Goal: Transaction & Acquisition: Purchase product/service

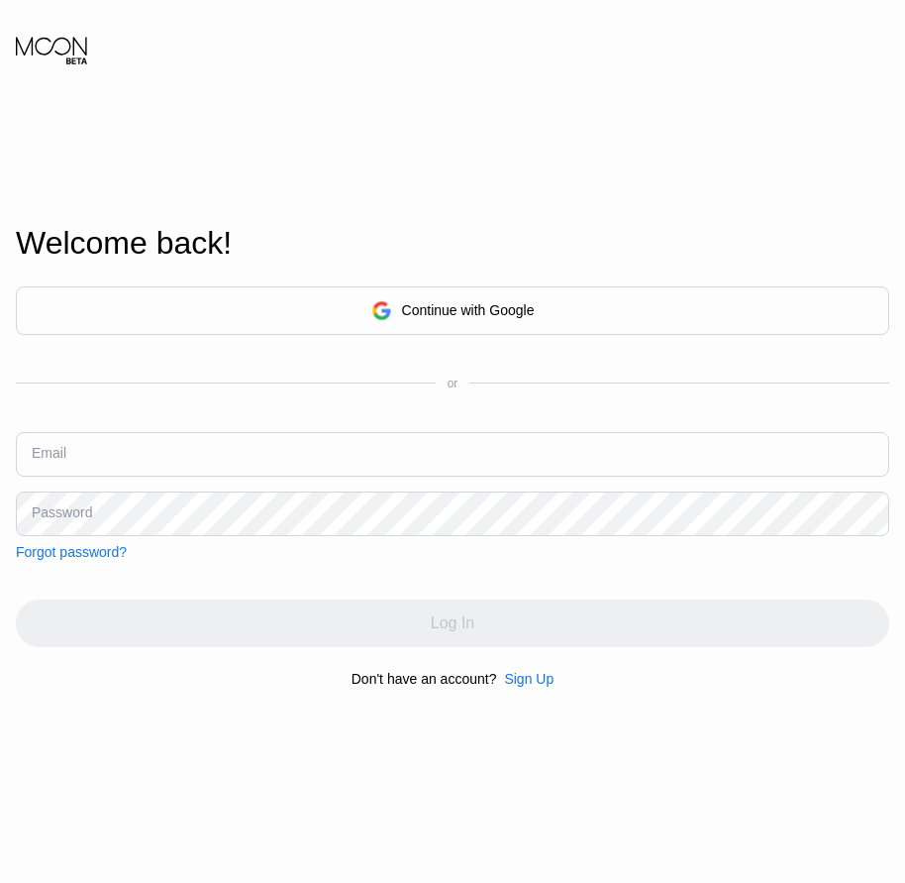
drag, startPoint x: 0, startPoint y: 0, endPoint x: 532, endPoint y: 680, distance: 863.7
click at [532, 680] on div "Sign Up" at bounding box center [529, 679] width 50 height 16
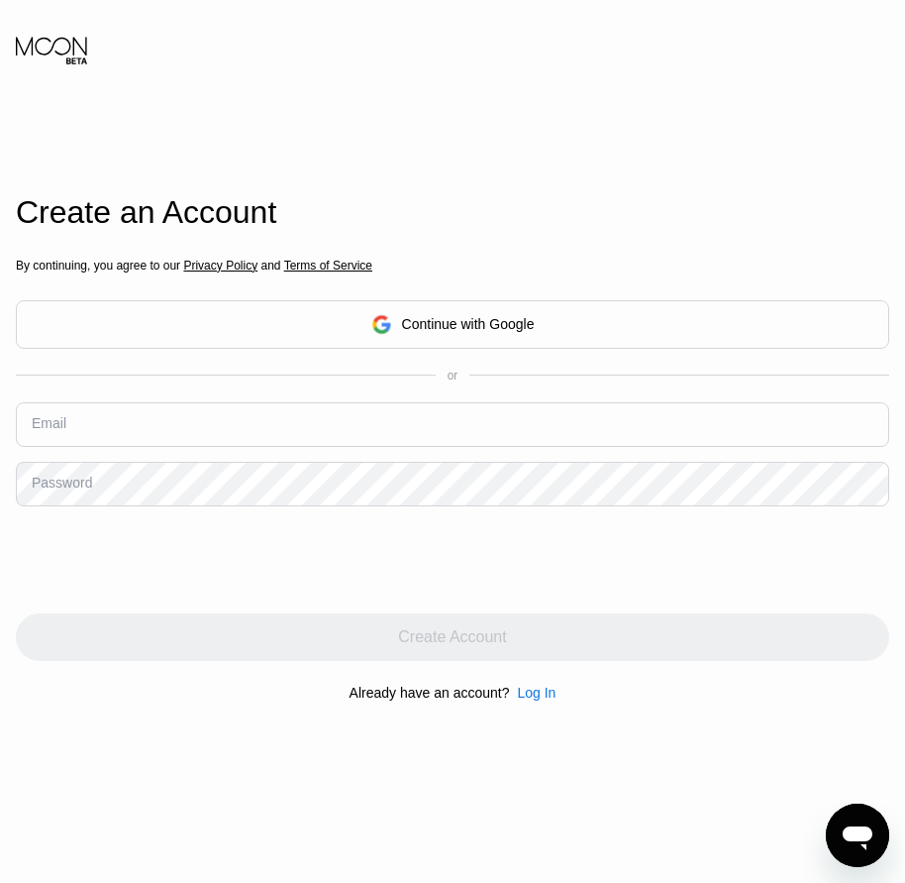
click at [68, 427] on input "text" at bounding box center [453, 424] width 874 height 45
paste input "[EMAIL_ADDRESS][DOMAIN_NAME]"
type input "[EMAIL_ADDRESS][DOMAIN_NAME]"
click at [73, 490] on div "Password" at bounding box center [62, 482] width 60 height 16
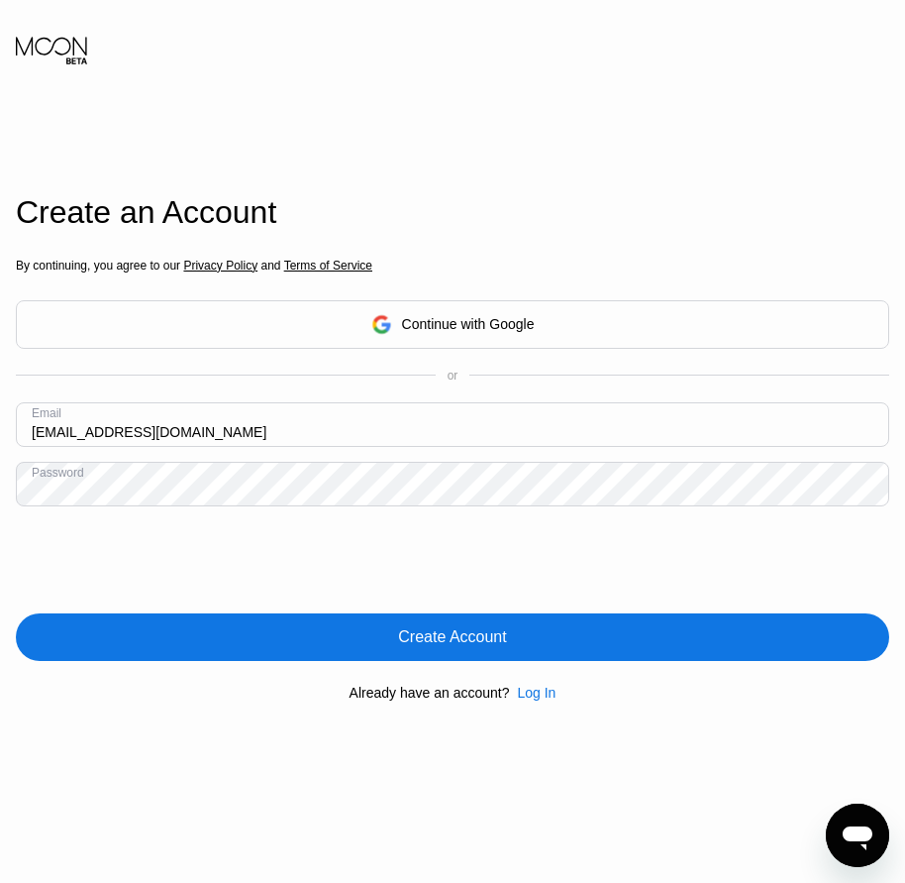
click at [477, 647] on div "Create Account" at bounding box center [452, 637] width 108 height 20
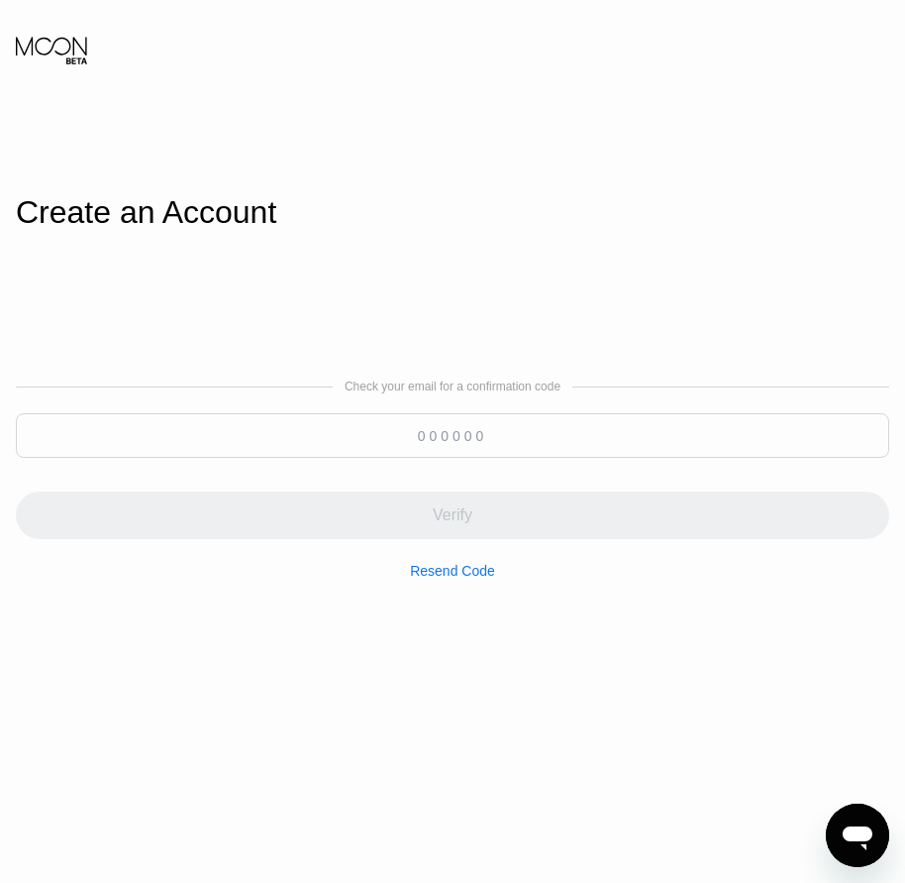
paste input "442983"
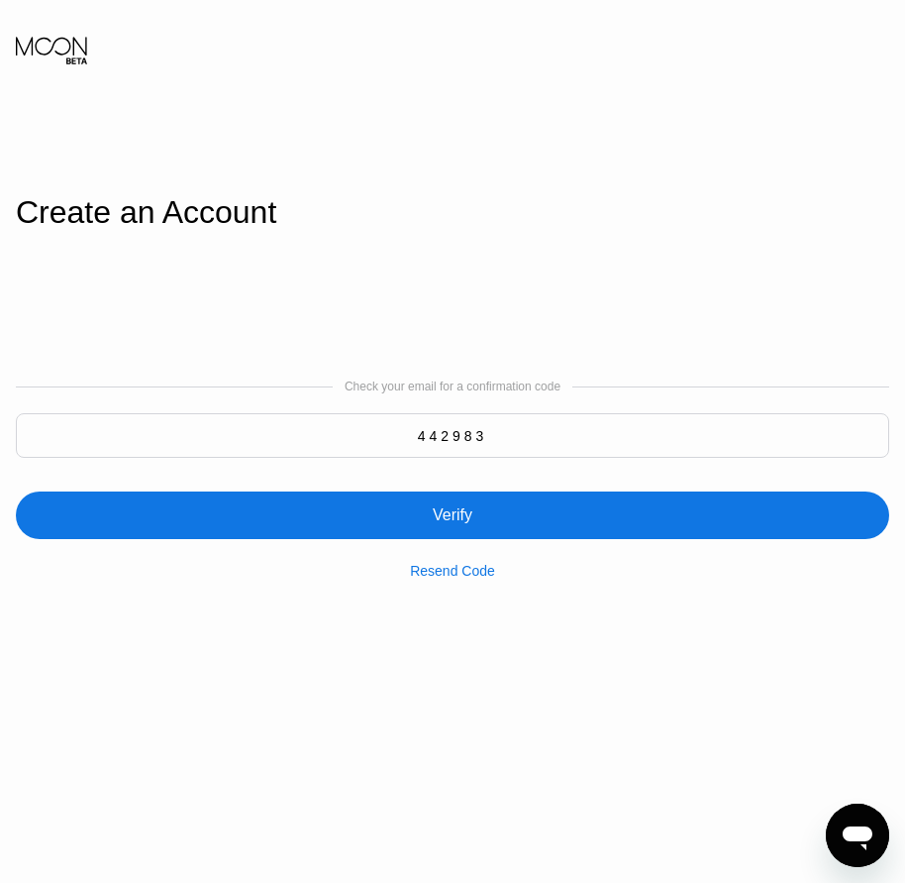
type input "442983"
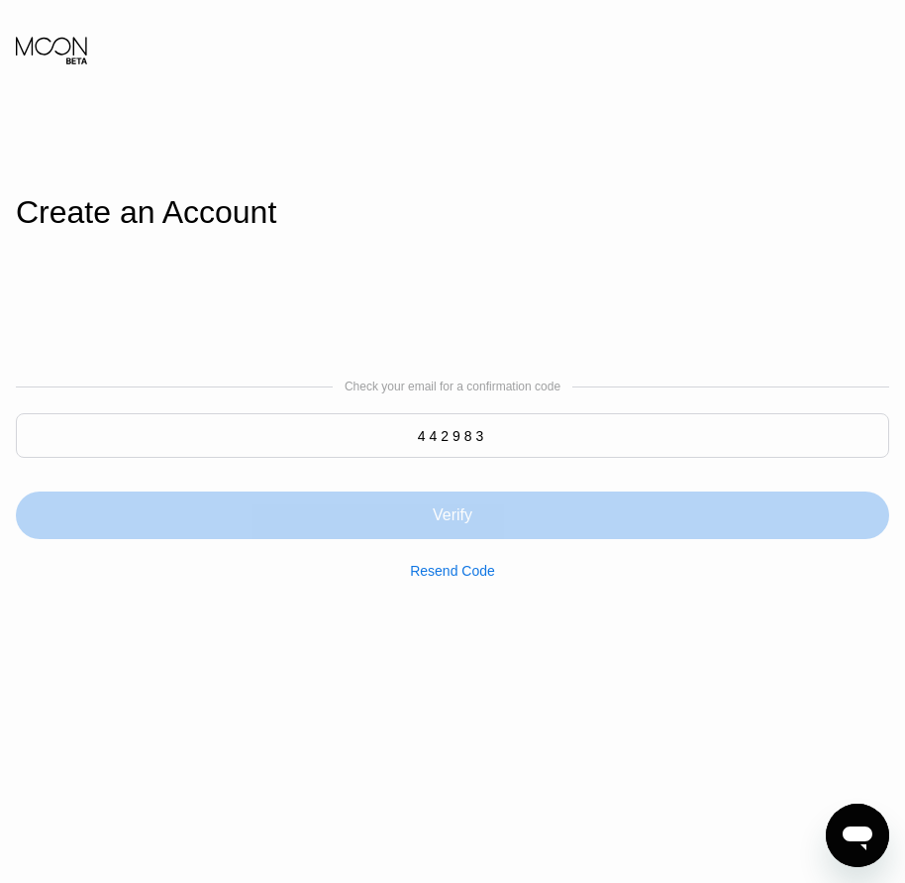
click at [453, 523] on div "Verify" at bounding box center [453, 515] width 40 height 20
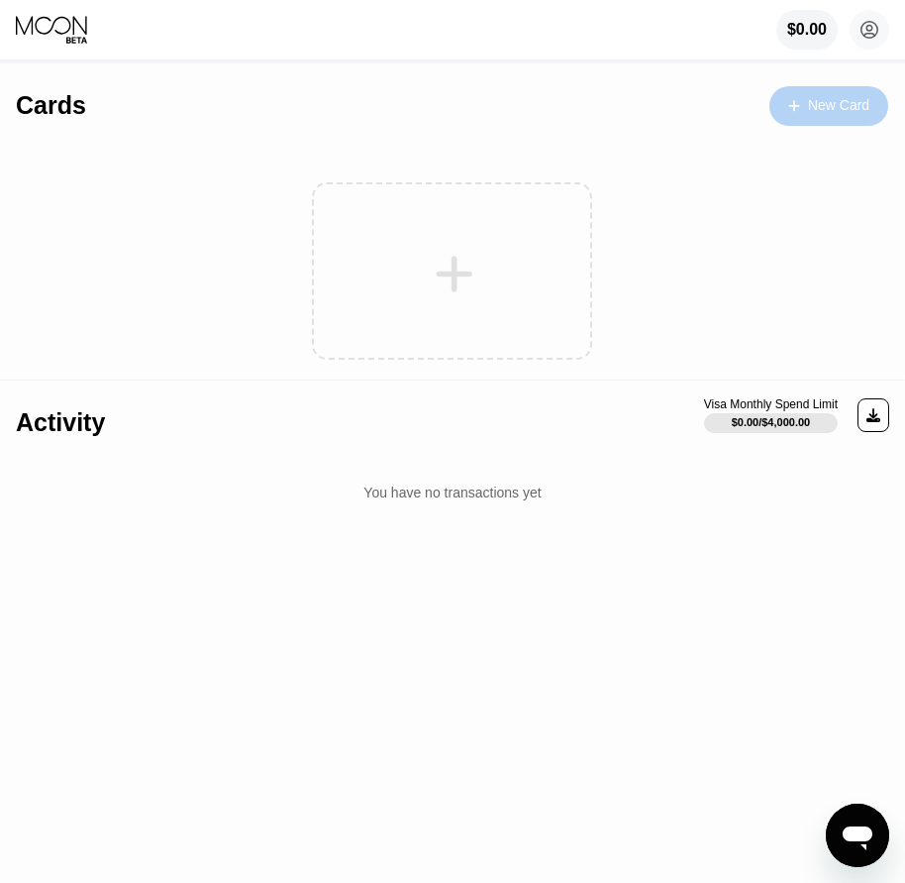
click at [843, 100] on div "New Card" at bounding box center [838, 105] width 61 height 17
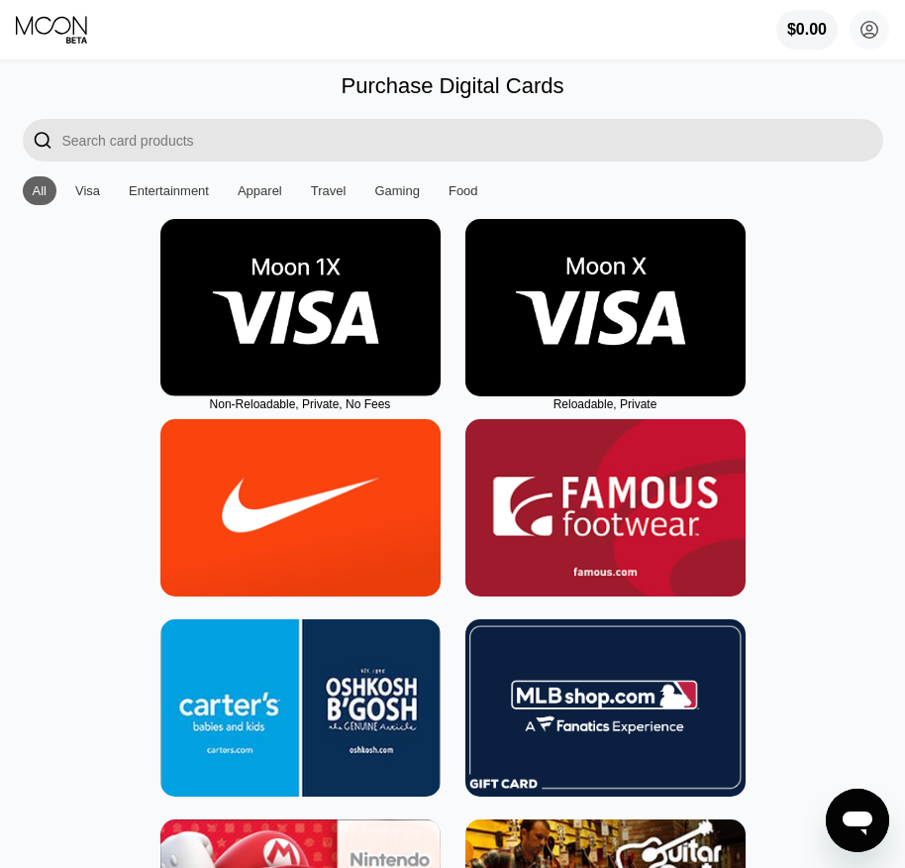
click at [615, 382] on img at bounding box center [606, 307] width 280 height 177
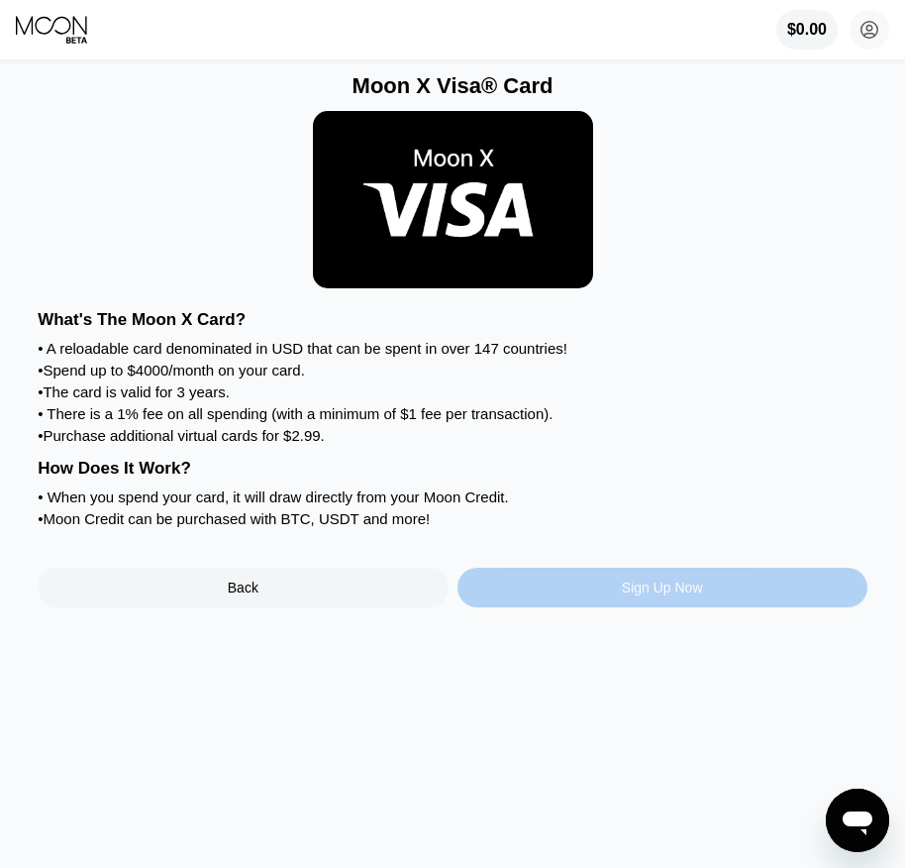
click at [660, 595] on div "Sign Up Now" at bounding box center [662, 587] width 81 height 16
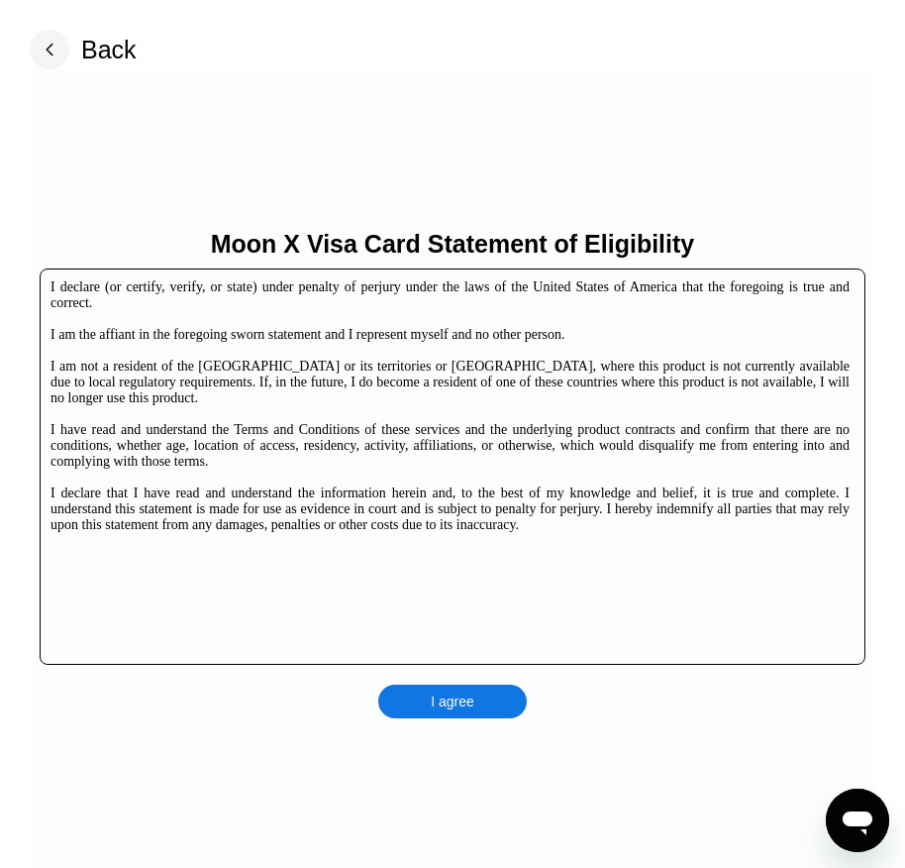
click at [492, 697] on div "I agree" at bounding box center [452, 701] width 149 height 34
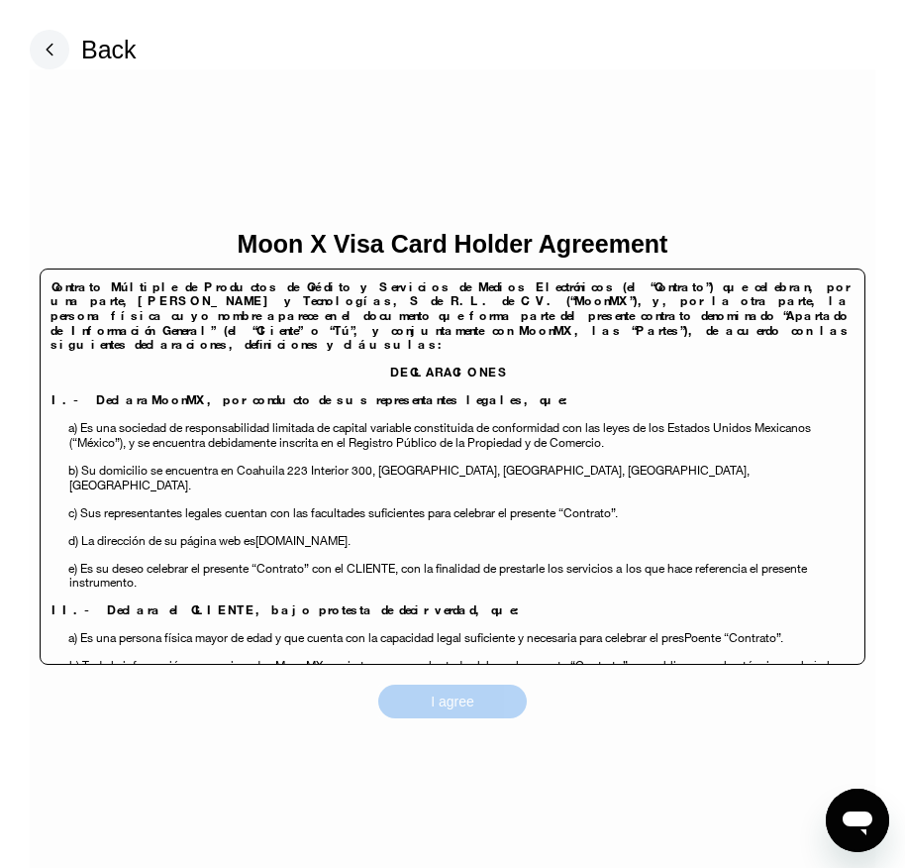
click at [496, 709] on div "I agree" at bounding box center [452, 701] width 149 height 34
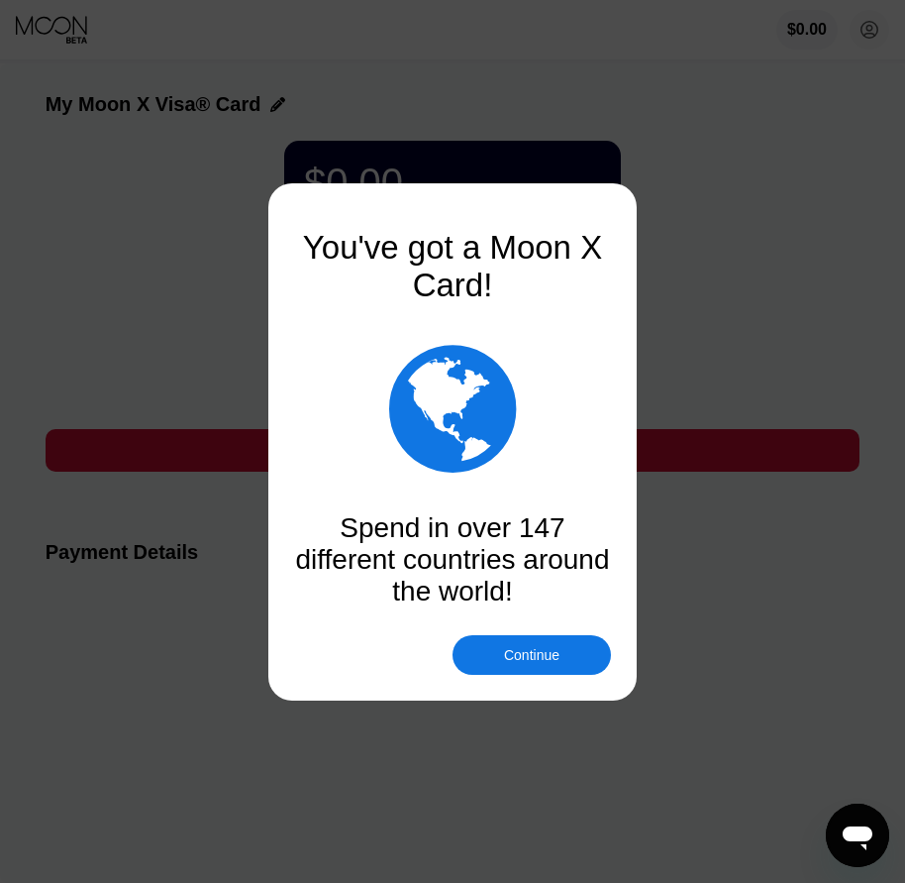
click at [550, 656] on div "Continue" at bounding box center [531, 655] width 55 height 16
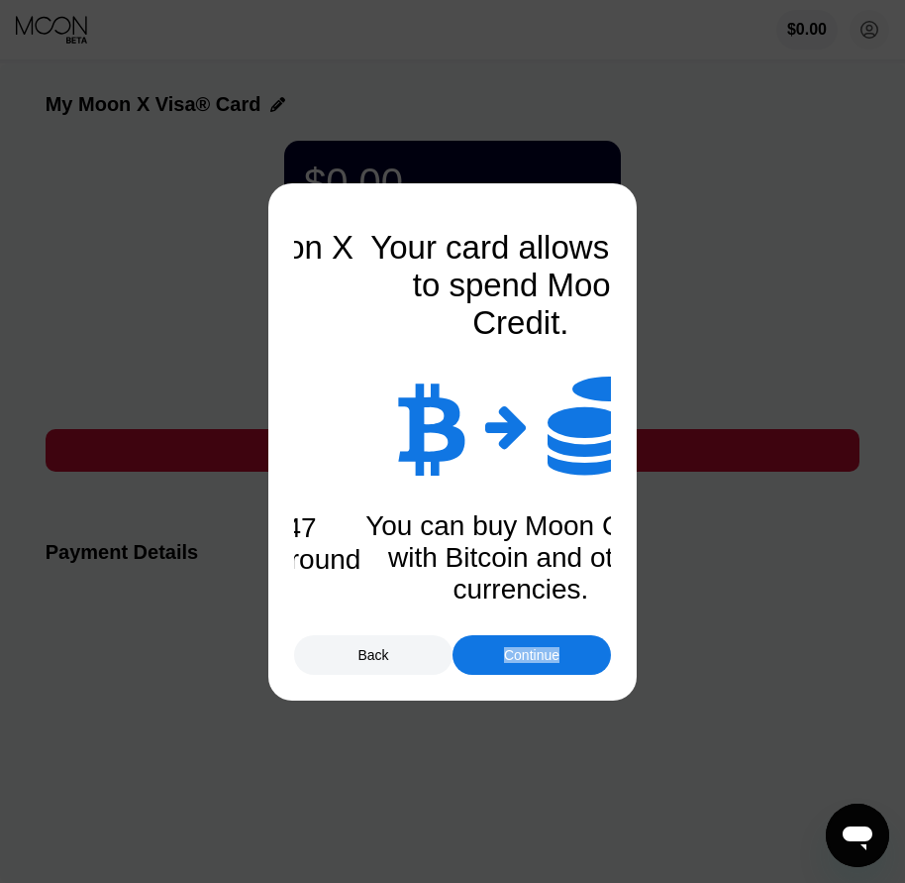
click at [550, 656] on div "Continue" at bounding box center [531, 655] width 55 height 16
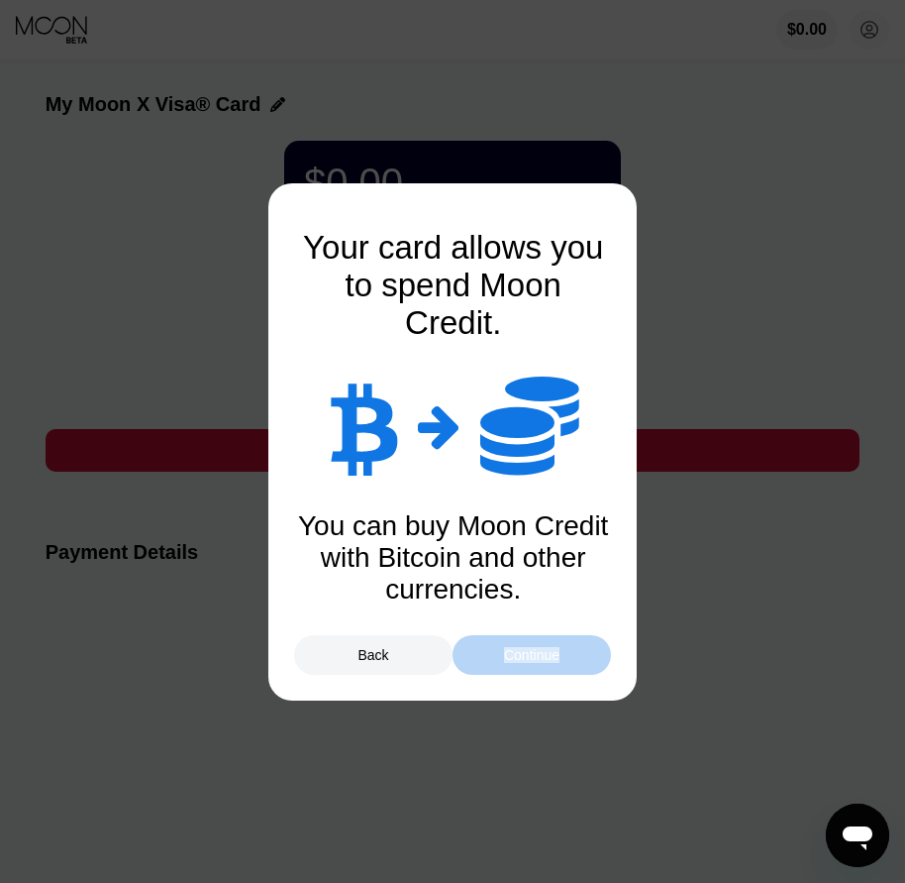
click at [550, 656] on div "Continue" at bounding box center [531, 655] width 55 height 16
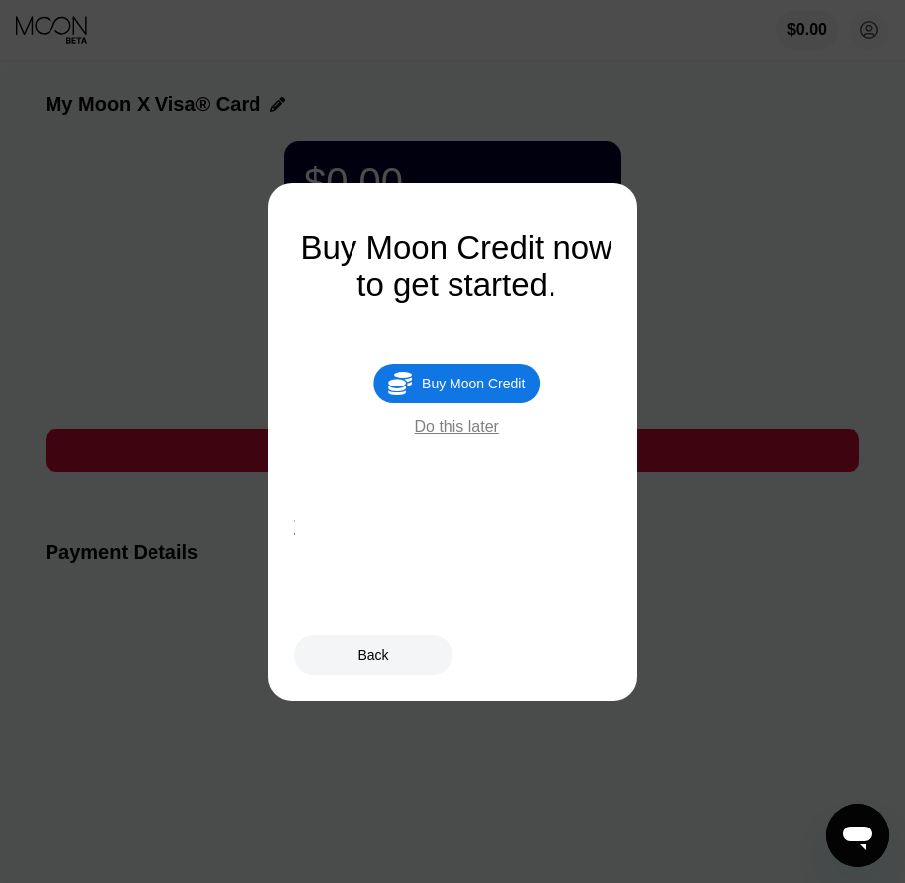
click at [482, 391] on div "Buy Moon Credit" at bounding box center [473, 383] width 103 height 16
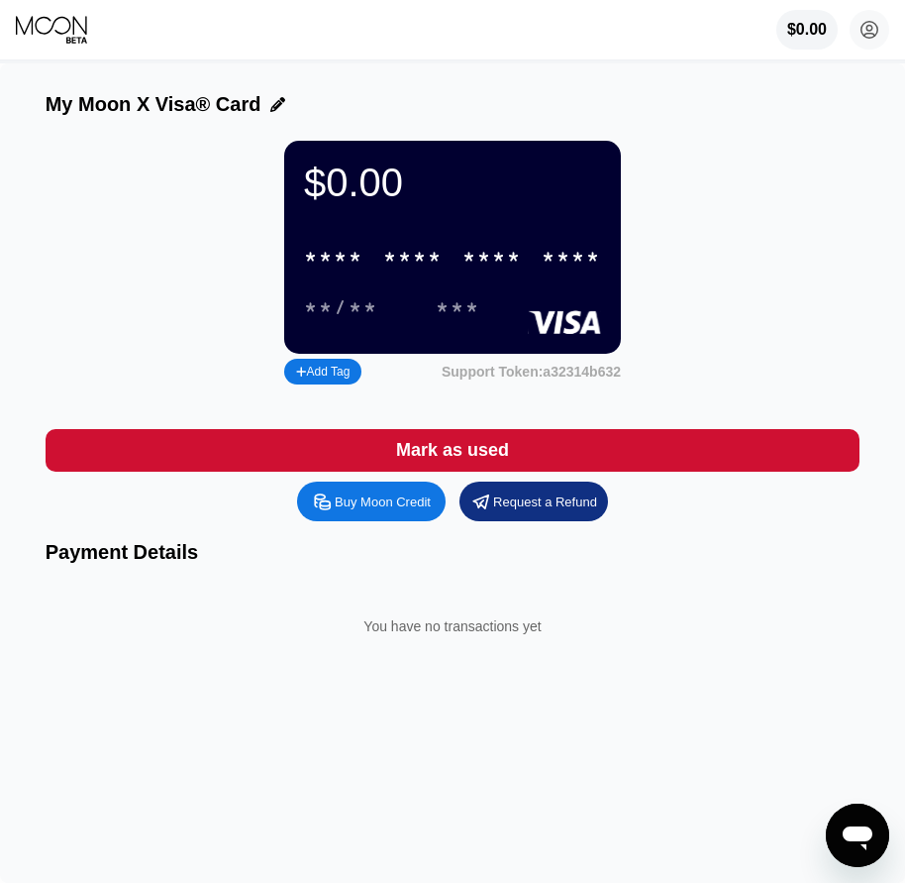
type input "0"
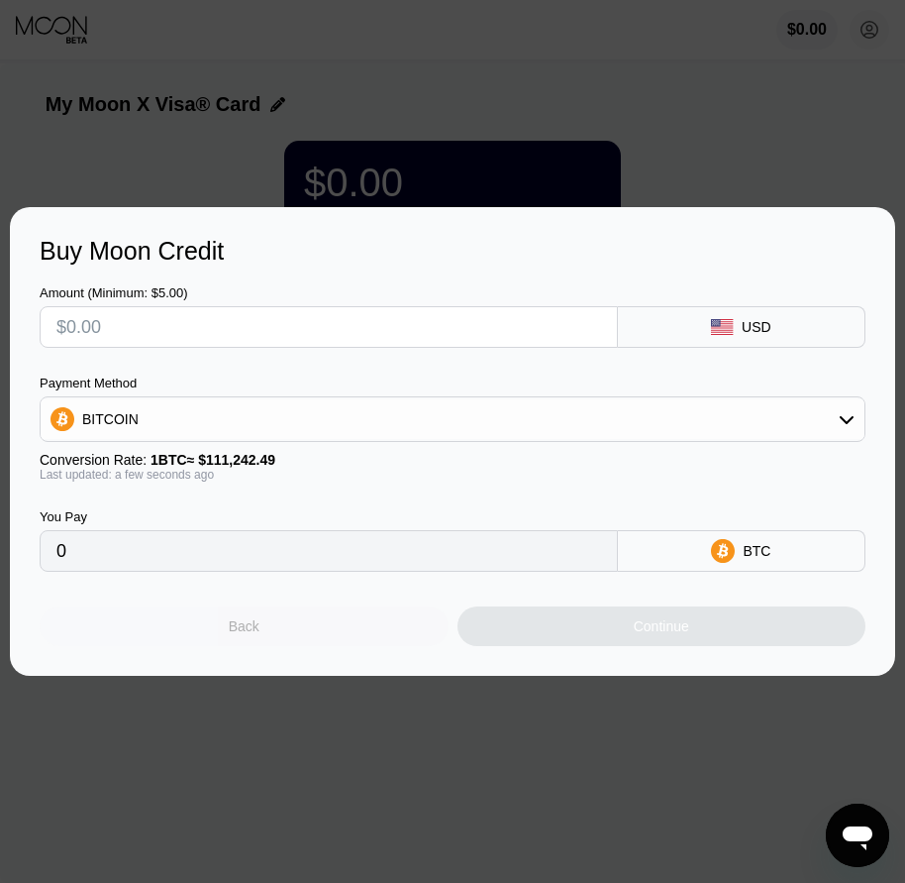
click at [275, 629] on div "Back" at bounding box center [244, 626] width 409 height 40
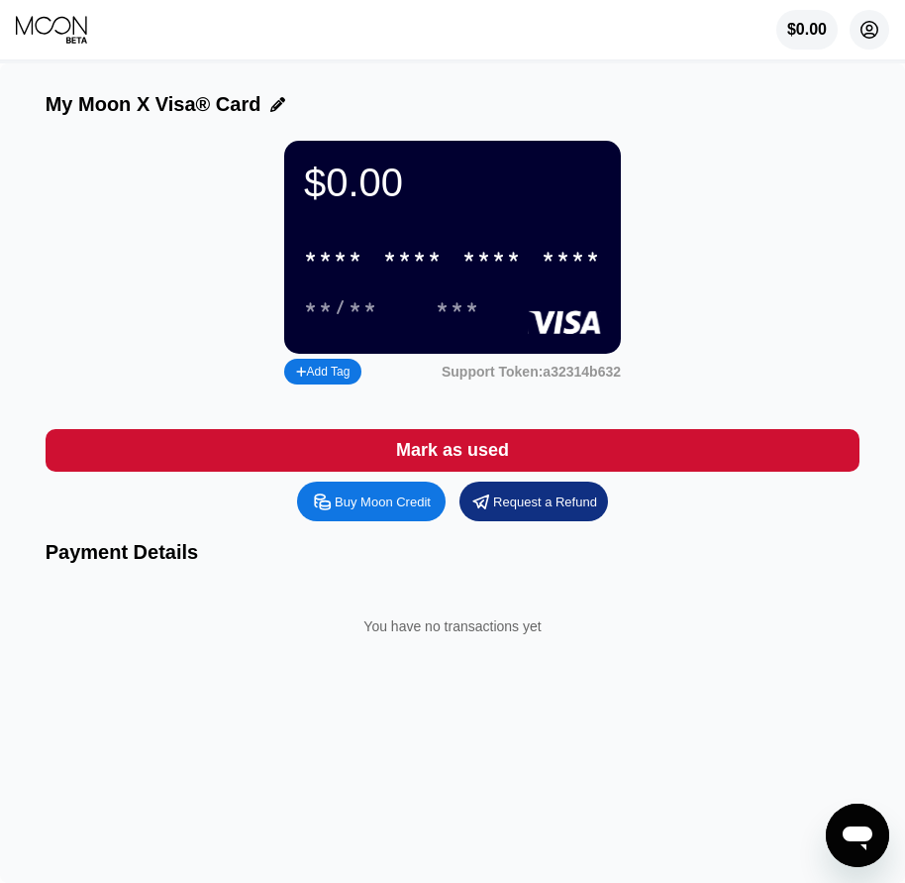
click at [862, 42] on circle at bounding box center [870, 30] width 40 height 40
